Goal: Task Accomplishment & Management: Manage account settings

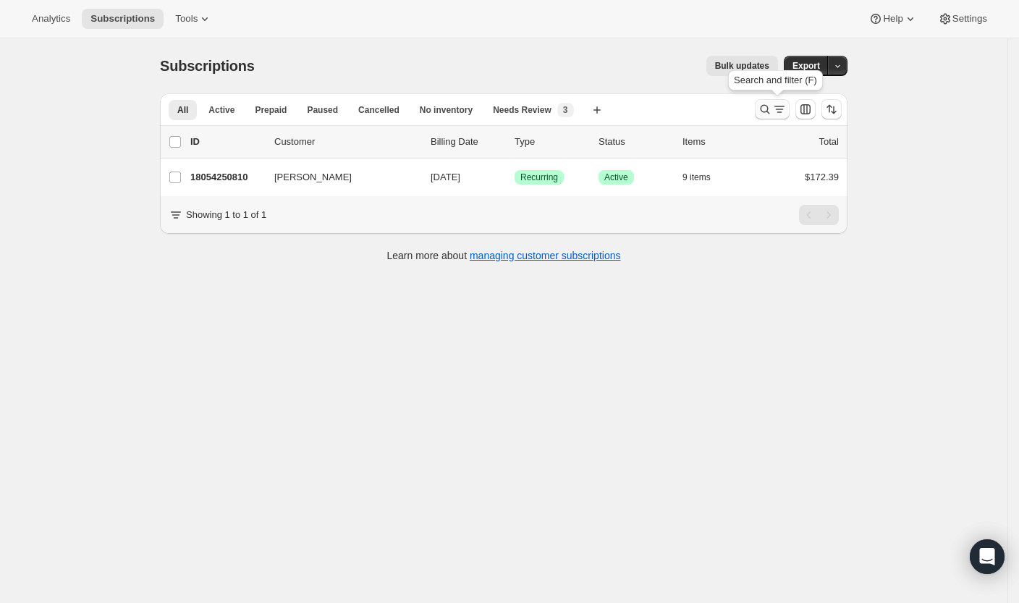
click at [770, 112] on icon "Search and filter results" at bounding box center [765, 109] width 14 height 14
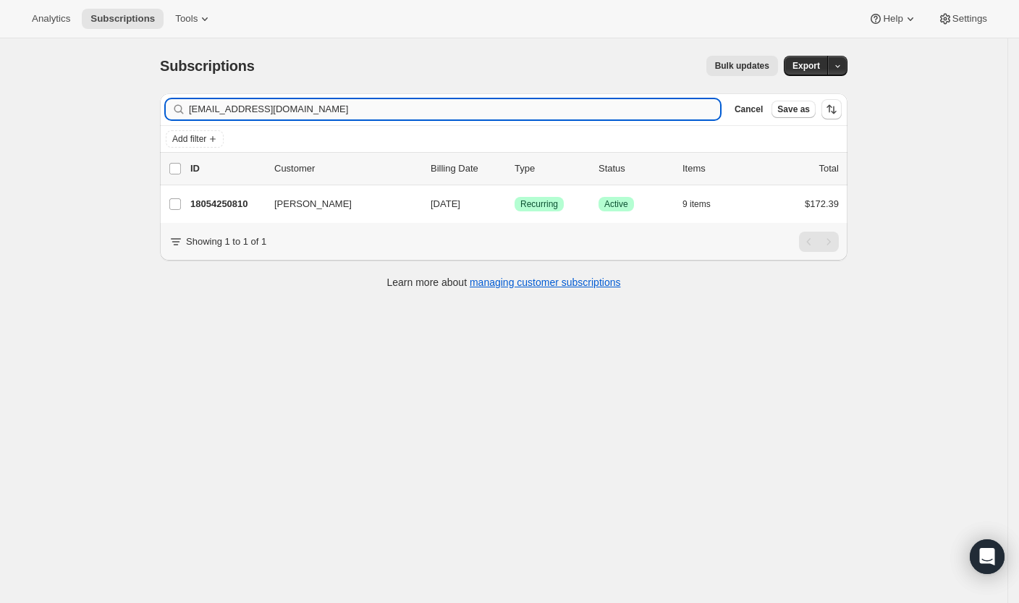
click at [554, 107] on input "[EMAIL_ADDRESS][DOMAIN_NAME]" at bounding box center [454, 109] width 531 height 20
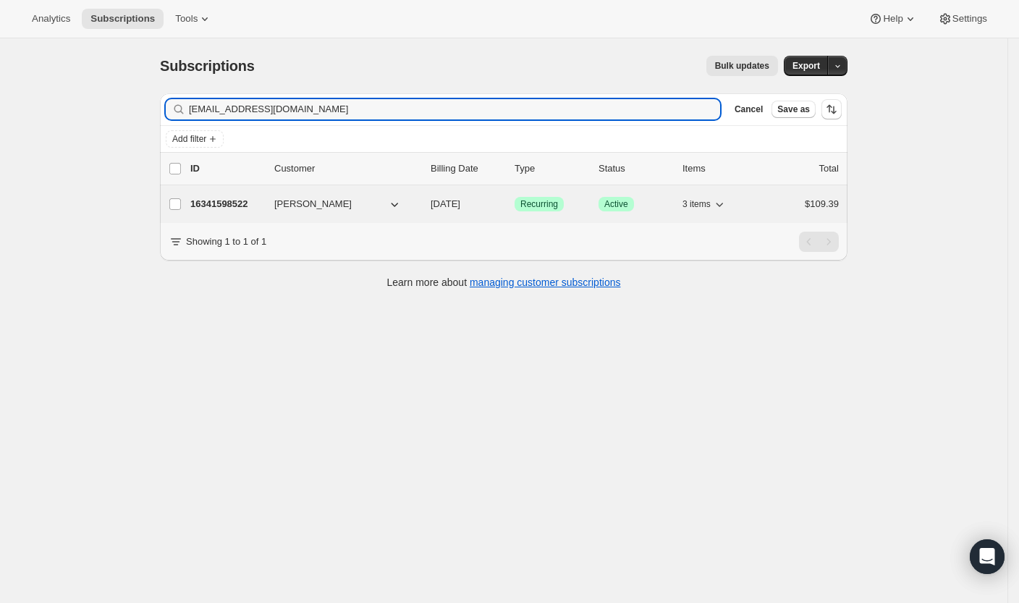
type input "[EMAIL_ADDRESS][DOMAIN_NAME]"
click at [222, 199] on p "16341598522" at bounding box center [226, 204] width 72 height 14
